Goal: Transaction & Acquisition: Obtain resource

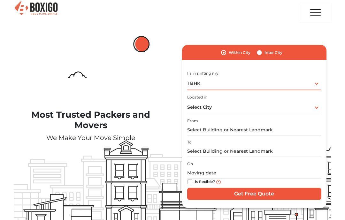
click at [318, 84] on div "1 BHK 1 BHK 2 BHK 3 BHK 3 + BHK FEW ITEMS" at bounding box center [254, 83] width 134 height 13
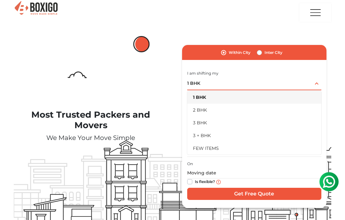
click at [223, 151] on li "FEW ITEMS" at bounding box center [254, 148] width 134 height 13
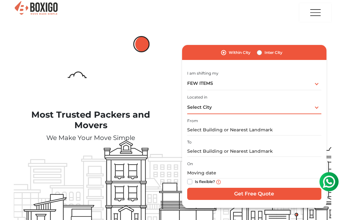
click at [304, 104] on div "Select City Select City [GEOGRAPHIC_DATA] [GEOGRAPHIC_DATA] [GEOGRAPHIC_DATA] […" at bounding box center [254, 107] width 134 height 13
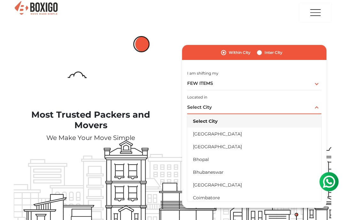
click at [225, 131] on li "[GEOGRAPHIC_DATA]" at bounding box center [254, 134] width 134 height 13
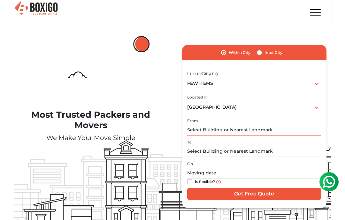
click at [272, 131] on input "text" at bounding box center [254, 130] width 134 height 11
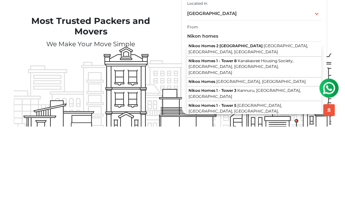
click at [248, 137] on span "[GEOGRAPHIC_DATA], [GEOGRAPHIC_DATA], [GEOGRAPHIC_DATA]" at bounding box center [249, 142] width 120 height 11
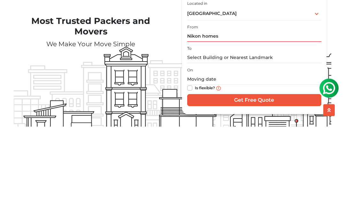
type input "Nikoo Homes [STREET_ADDRESS]"
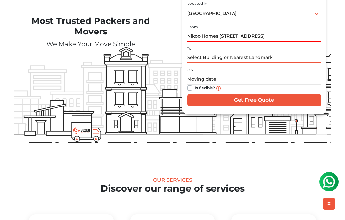
click at [251, 55] on input "text" at bounding box center [254, 57] width 134 height 11
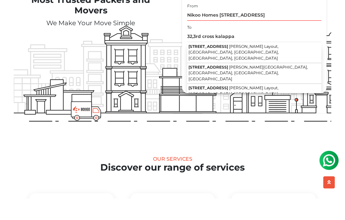
click at [257, 66] on span "[PERSON_NAME] Layout, [GEOGRAPHIC_DATA], [GEOGRAPHIC_DATA], [GEOGRAPHIC_DATA], …" at bounding box center [234, 74] width 90 height 17
type input "[STREET_ADDRESS][PERSON_NAME]"
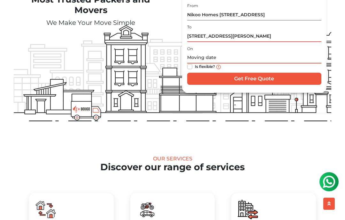
click at [234, 56] on input "text" at bounding box center [254, 57] width 134 height 11
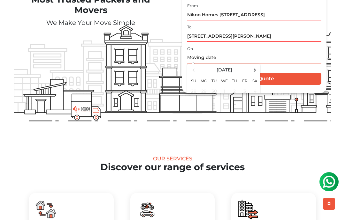
scroll to position [115, 0]
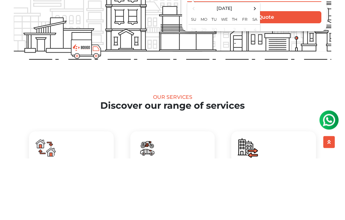
click at [254, 66] on span at bounding box center [255, 70] width 9 height 9
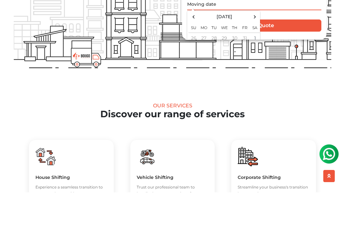
click at [238, 75] on th "Th" at bounding box center [234, 81] width 10 height 12
click at [226, 75] on th "We" at bounding box center [224, 81] width 10 height 12
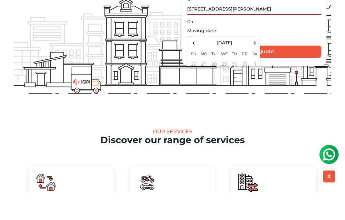
scroll to position [143, 0]
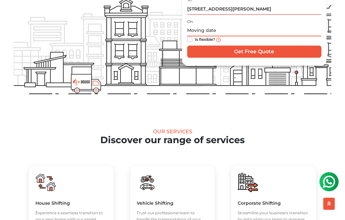
click at [229, 31] on input "text" at bounding box center [254, 30] width 134 height 11
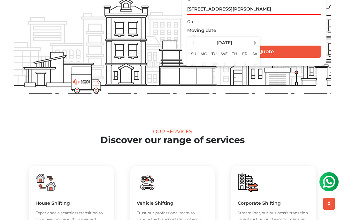
scroll to position [130, 0]
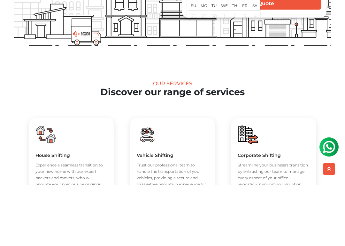
click at [226, 60] on th "We" at bounding box center [224, 66] width 10 height 12
click at [250, 71] on td "4" at bounding box center [255, 76] width 10 height 11
click at [257, 71] on td "4" at bounding box center [255, 76] width 10 height 11
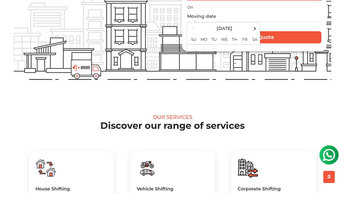
click at [290, 58] on input "Get Free Quote" at bounding box center [254, 64] width 134 height 12
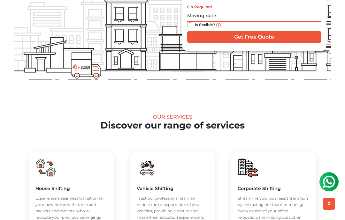
click at [278, 11] on input "text" at bounding box center [254, 16] width 134 height 11
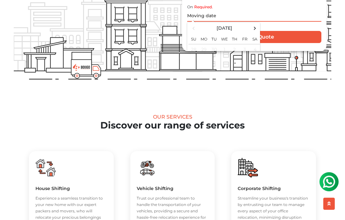
scroll to position [157, 0]
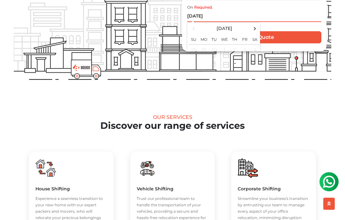
type input "[DATE]"
click at [296, 35] on input "Get Free Quote" at bounding box center [254, 37] width 134 height 12
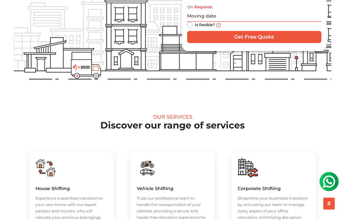
click at [268, 35] on input "Get Free Quote" at bounding box center [254, 37] width 134 height 12
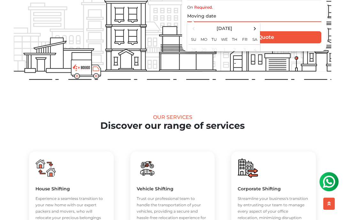
click at [276, 14] on input "text" at bounding box center [254, 16] width 134 height 11
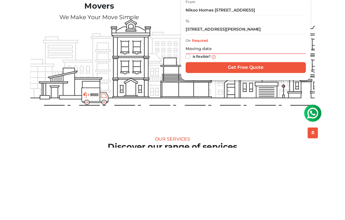
scroll to position [119, 0]
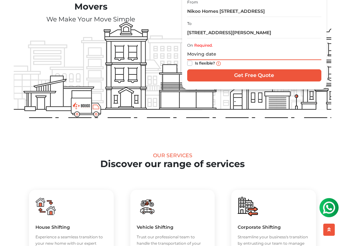
click at [202, 52] on input "text" at bounding box center [254, 54] width 134 height 11
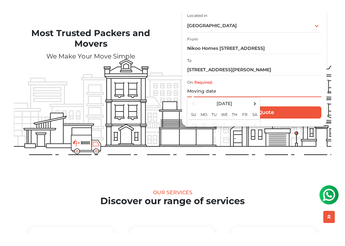
scroll to position [94, 0]
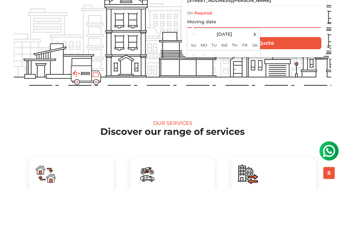
click at [236, 87] on th "[DATE]" at bounding box center [224, 91] width 51 height 9
click at [225, 87] on th "2025" at bounding box center [224, 91] width 52 height 9
click at [234, 87] on th "[DATE]-[DATE]" at bounding box center [224, 91] width 52 height 9
click at [255, 87] on span at bounding box center [254, 91] width 9 height 9
click at [194, 87] on span at bounding box center [193, 91] width 9 height 9
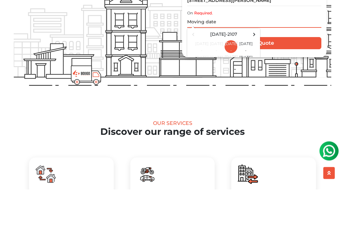
click at [289, 73] on input "text" at bounding box center [254, 78] width 134 height 11
click at [285, 73] on input "text" at bounding box center [254, 78] width 134 height 11
click at [142, 34] on div "Most Trusted Packers and Movers We Make Your Move Simple no_url_set Within [GEO…" at bounding box center [172, 32] width 327 height 163
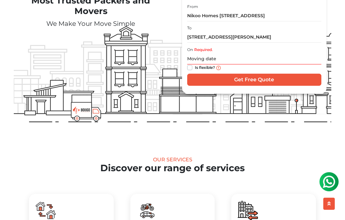
scroll to position [108, 0]
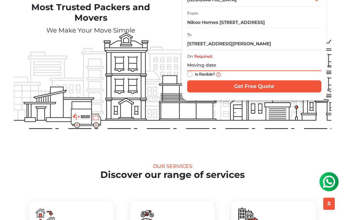
click at [210, 66] on input "text" at bounding box center [254, 65] width 134 height 11
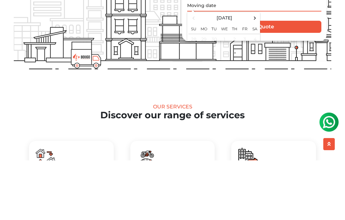
click at [202, 82] on th "Mo" at bounding box center [204, 88] width 10 height 12
click at [220, 82] on th "We" at bounding box center [224, 88] width 10 height 12
click at [225, 82] on th "We" at bounding box center [224, 88] width 10 height 12
click at [255, 94] on td "4" at bounding box center [255, 99] width 10 height 11
click at [255, 82] on th "Sa" at bounding box center [255, 88] width 10 height 12
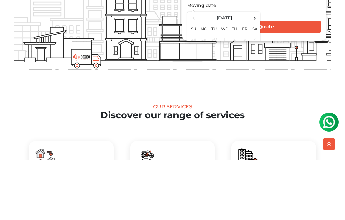
click at [254, 73] on span at bounding box center [255, 77] width 9 height 9
click at [193, 73] on span at bounding box center [193, 77] width 9 height 9
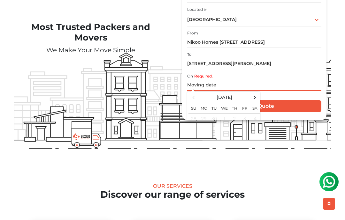
scroll to position [0, 0]
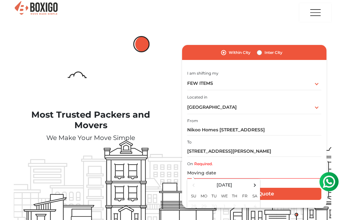
click at [320, 12] on img "button" at bounding box center [315, 13] width 13 height 18
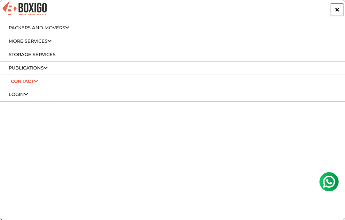
click at [59, 30] on link "Packers and Movers" at bounding box center [39, 28] width 61 height 6
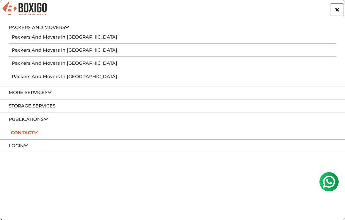
click at [84, 37] on link "Packers and Movers in [GEOGRAPHIC_DATA]" at bounding box center [64, 37] width 105 height 6
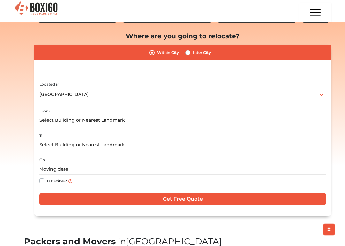
scroll to position [101, 0]
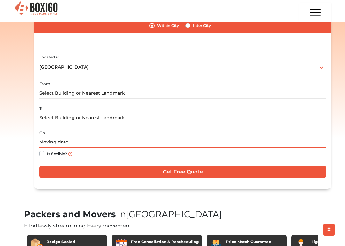
click at [153, 142] on input "text" at bounding box center [182, 141] width 287 height 11
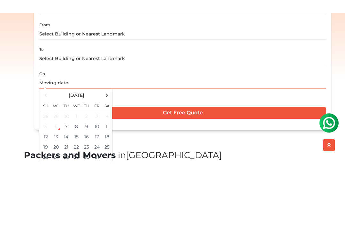
scroll to position [0, 0]
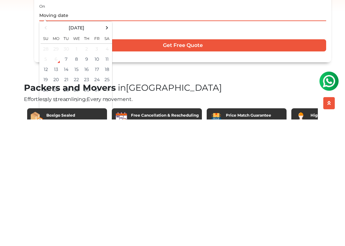
click at [59, 181] on div "6" at bounding box center [56, 186] width 10 height 10
click at [57, 181] on div "6" at bounding box center [56, 186] width 10 height 10
click at [64, 181] on td "7" at bounding box center [66, 186] width 10 height 10
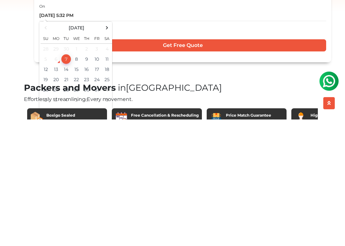
click at [275, 69] on div "Packers and Movers in Bangalore Effortlessly streamlining Every movement. Boxig…" at bounding box center [172, 79] width 307 height 262
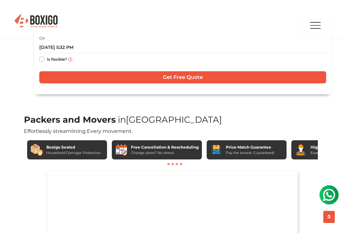
scroll to position [183, 0]
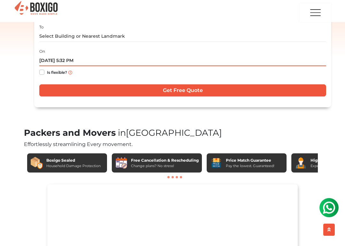
click at [102, 55] on input "10/07/2025 5:32 PM" at bounding box center [182, 60] width 287 height 11
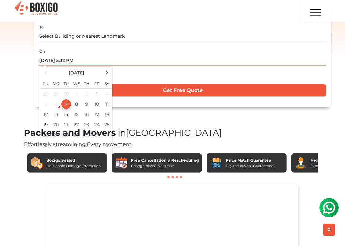
click at [77, 58] on input "10/07/2025 5:32 PM" at bounding box center [182, 60] width 287 height 11
click at [51, 59] on input "10/07/2025 PM" at bounding box center [182, 60] width 287 height 11
click at [77, 60] on input "10/06/2025 PM" at bounding box center [182, 60] width 287 height 11
click at [213, 84] on input "Get Free Quote" at bounding box center [182, 90] width 287 height 12
type input "10/07/2025 5:32 PM"
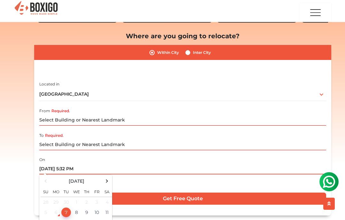
scroll to position [0, 0]
